Goal: Find specific page/section: Find specific page/section

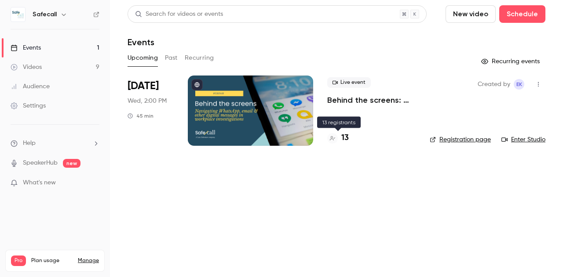
click at [347, 135] on h4 "13" at bounding box center [344, 138] width 7 height 12
